Goal: Use online tool/utility: Utilize a website feature to perform a specific function

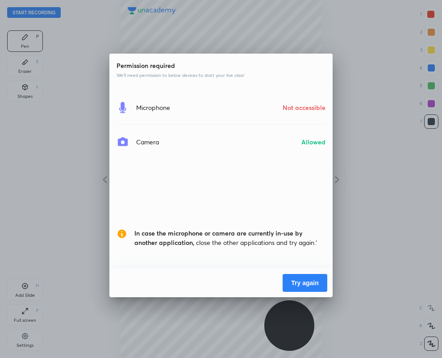
scroll to position [358, 299]
click at [303, 280] on button "Try again" at bounding box center [305, 283] width 45 height 18
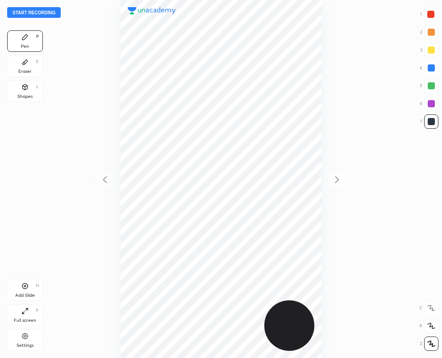
scroll to position [358, 299]
click at [432, 14] on div at bounding box center [430, 14] width 7 height 7
click at [431, 68] on div at bounding box center [431, 67] width 7 height 7
click at [25, 63] on icon at bounding box center [24, 62] width 7 height 7
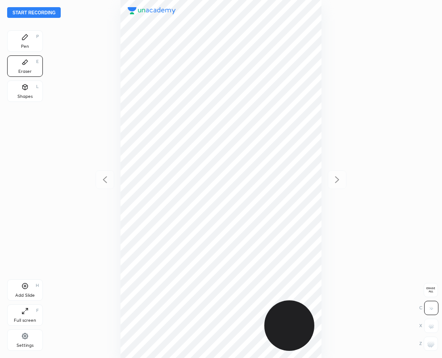
click at [433, 345] on g at bounding box center [430, 343] width 7 height 7
click at [26, 44] on div "Pen" at bounding box center [25, 46] width 8 height 4
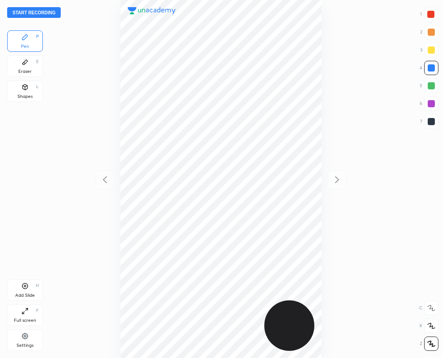
click at [434, 126] on div at bounding box center [431, 121] width 14 height 14
drag, startPoint x: 29, startPoint y: 66, endPoint x: 73, endPoint y: 137, distance: 83.5
click at [29, 67] on div "Eraser E" at bounding box center [25, 65] width 36 height 21
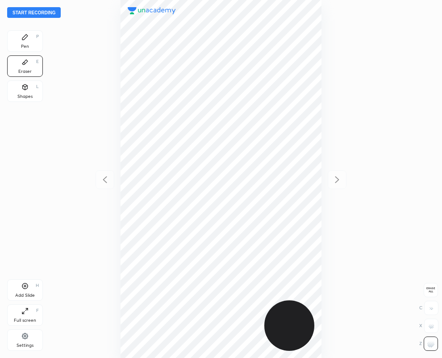
drag, startPoint x: 26, startPoint y: 43, endPoint x: 21, endPoint y: 38, distance: 6.9
click at [25, 42] on div "Pen P" at bounding box center [25, 40] width 36 height 21
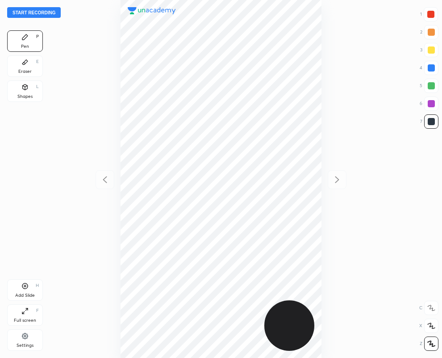
click at [29, 69] on div "Eraser" at bounding box center [24, 71] width 13 height 4
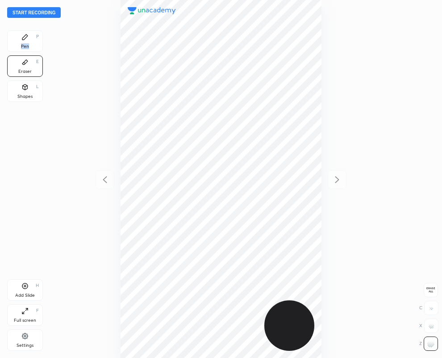
click at [34, 42] on div "Pen P" at bounding box center [25, 40] width 36 height 21
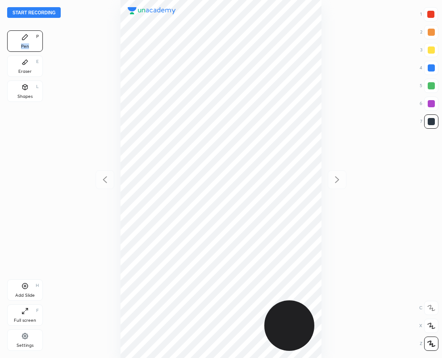
click at [430, 70] on div at bounding box center [431, 67] width 7 height 7
click at [27, 69] on div "Eraser" at bounding box center [24, 71] width 13 height 4
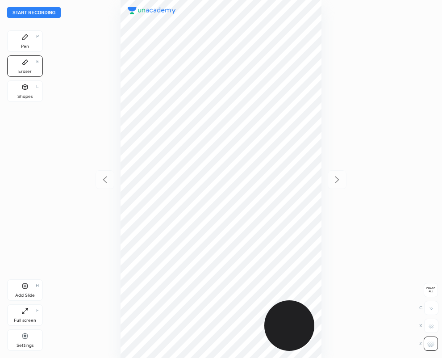
click at [27, 39] on icon at bounding box center [24, 37] width 7 height 7
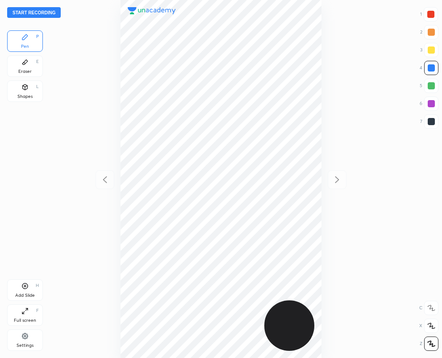
click at [430, 121] on div at bounding box center [431, 121] width 7 height 7
click at [434, 65] on div at bounding box center [431, 67] width 7 height 7
click at [434, 124] on div at bounding box center [431, 121] width 7 height 7
click at [26, 287] on icon at bounding box center [24, 285] width 7 height 7
click at [105, 182] on icon at bounding box center [105, 179] width 11 height 11
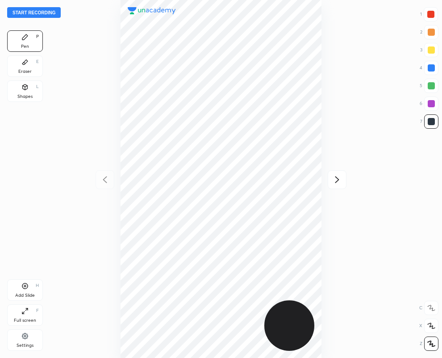
click at [339, 177] on icon at bounding box center [337, 179] width 11 height 11
click at [106, 179] on icon at bounding box center [105, 179] width 11 height 11
click at [29, 69] on div "Eraser" at bounding box center [24, 71] width 13 height 4
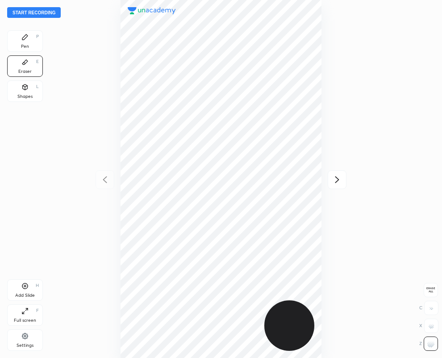
click at [29, 37] on div "Pen P" at bounding box center [25, 40] width 36 height 21
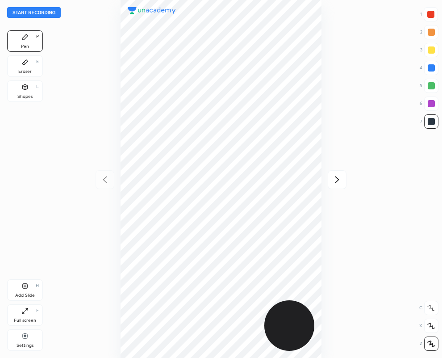
click at [339, 180] on icon at bounding box center [337, 179] width 4 height 7
click at [105, 182] on icon at bounding box center [105, 179] width 11 height 11
click at [339, 180] on icon at bounding box center [337, 179] width 11 height 11
click at [433, 107] on div at bounding box center [431, 103] width 14 height 14
click at [432, 124] on div at bounding box center [431, 121] width 7 height 7
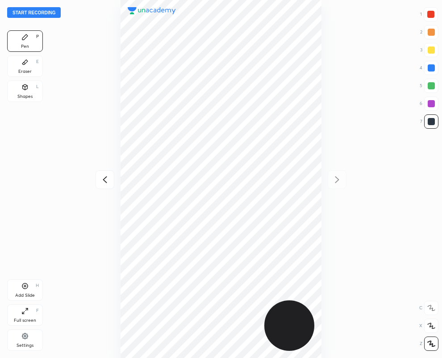
click at [103, 180] on icon at bounding box center [105, 179] width 4 height 7
click at [336, 178] on icon at bounding box center [337, 179] width 11 height 11
drag, startPoint x: 430, startPoint y: 13, endPoint x: 340, endPoint y: 27, distance: 91.3
click at [430, 14] on div at bounding box center [430, 14] width 7 height 7
click at [430, 108] on div at bounding box center [431, 103] width 14 height 14
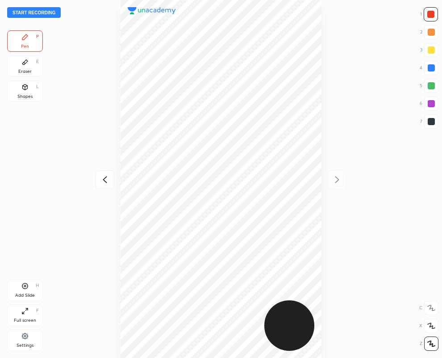
click at [429, 109] on div at bounding box center [431, 103] width 14 height 14
click at [105, 181] on icon at bounding box center [105, 179] width 4 height 7
click at [17, 13] on button "Start recording" at bounding box center [34, 12] width 54 height 11
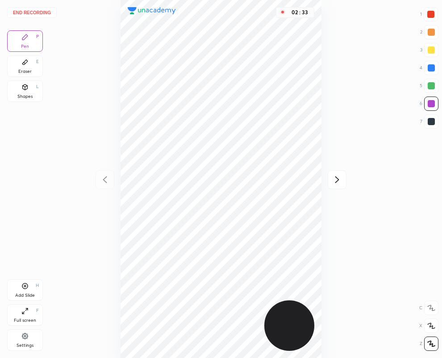
click at [337, 180] on icon at bounding box center [337, 179] width 11 height 11
click at [431, 121] on div at bounding box center [431, 121] width 7 height 7
click at [42, 10] on button "End recording" at bounding box center [32, 12] width 50 height 11
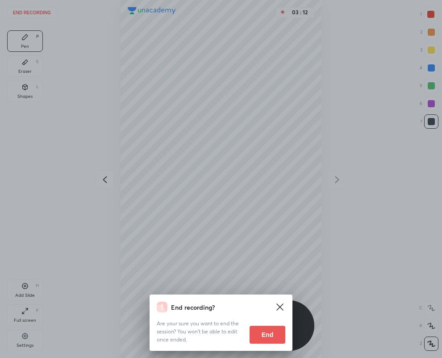
click at [278, 331] on button "End" at bounding box center [268, 335] width 36 height 18
